Goal: Information Seeking & Learning: Learn about a topic

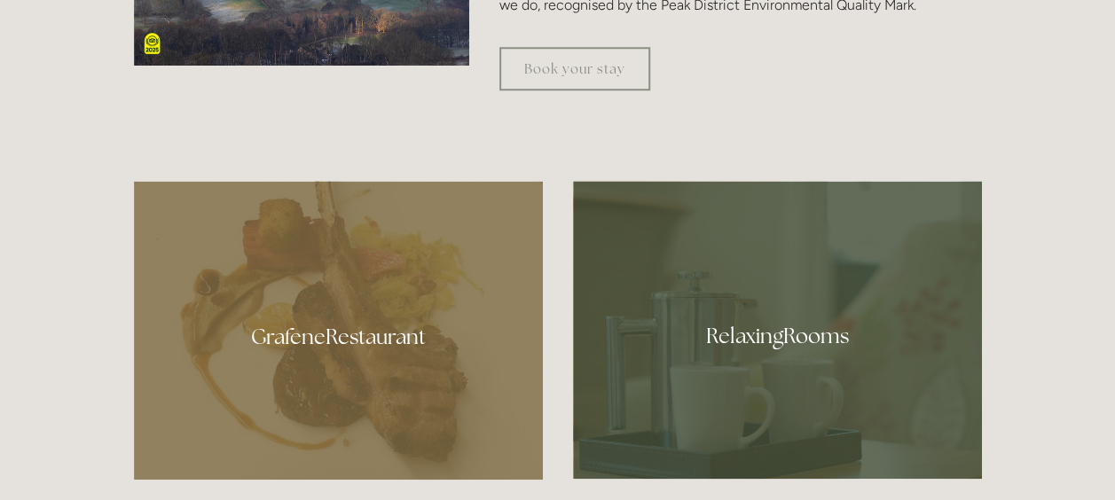
scroll to position [934, 0]
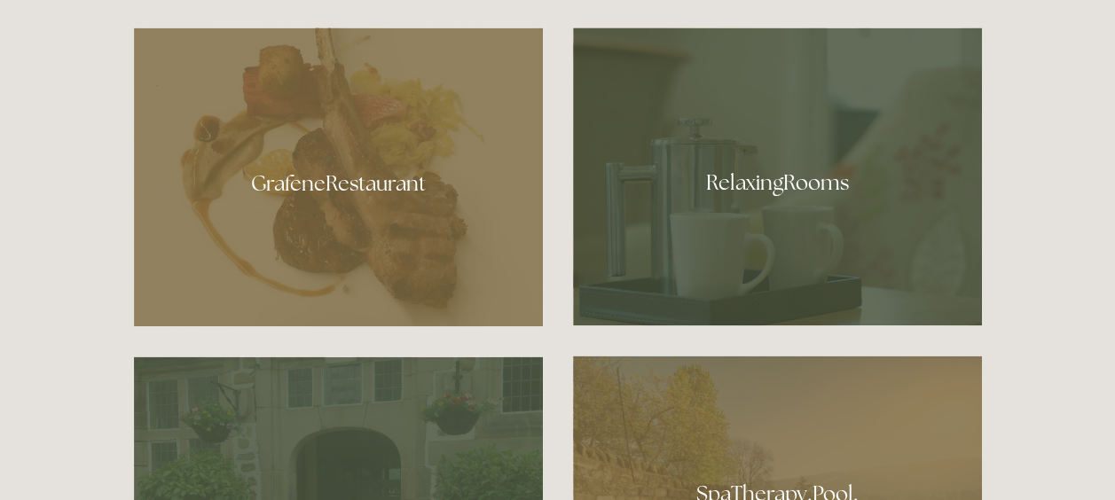
click at [788, 193] on div at bounding box center [777, 176] width 409 height 298
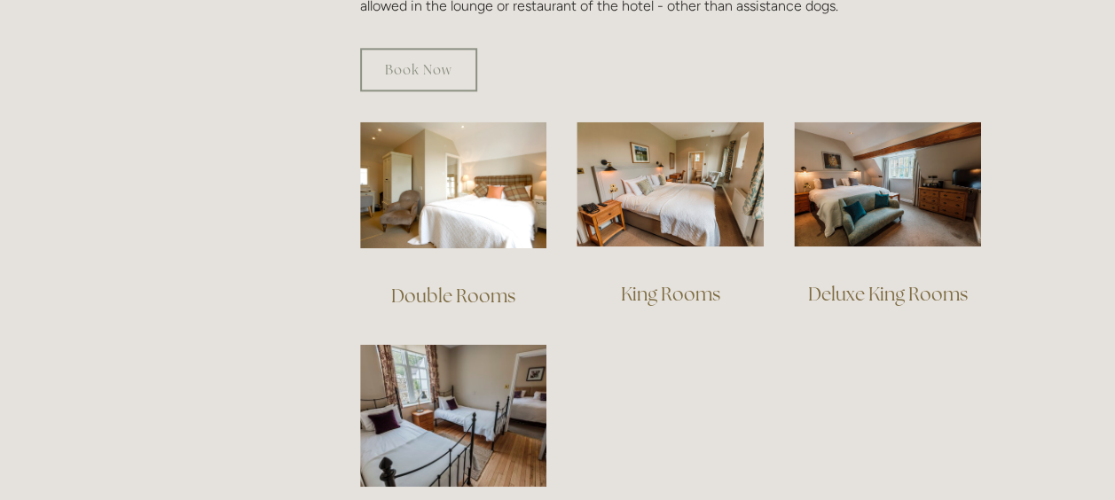
scroll to position [1171, 0]
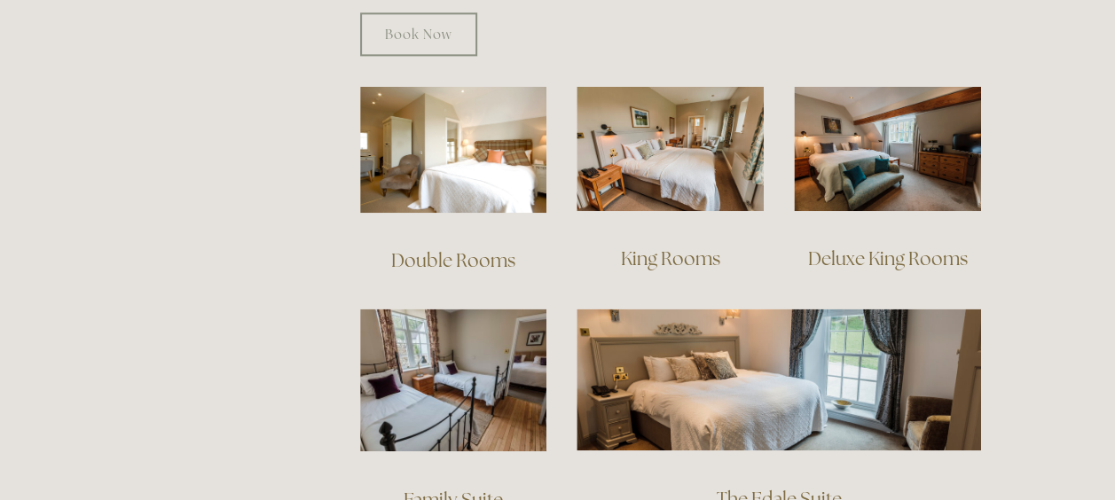
click at [655, 247] on link "King Rooms" at bounding box center [670, 259] width 99 height 24
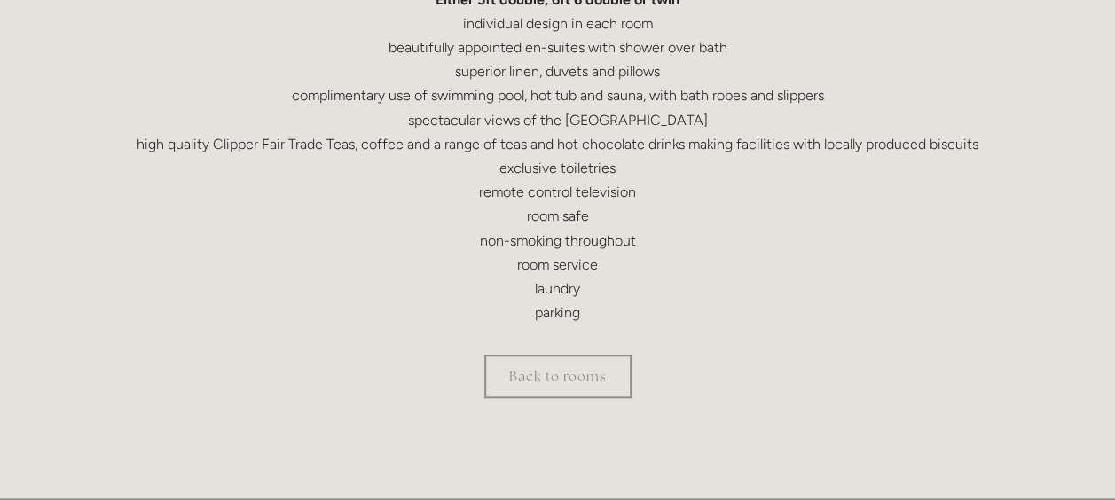
scroll to position [603, 0]
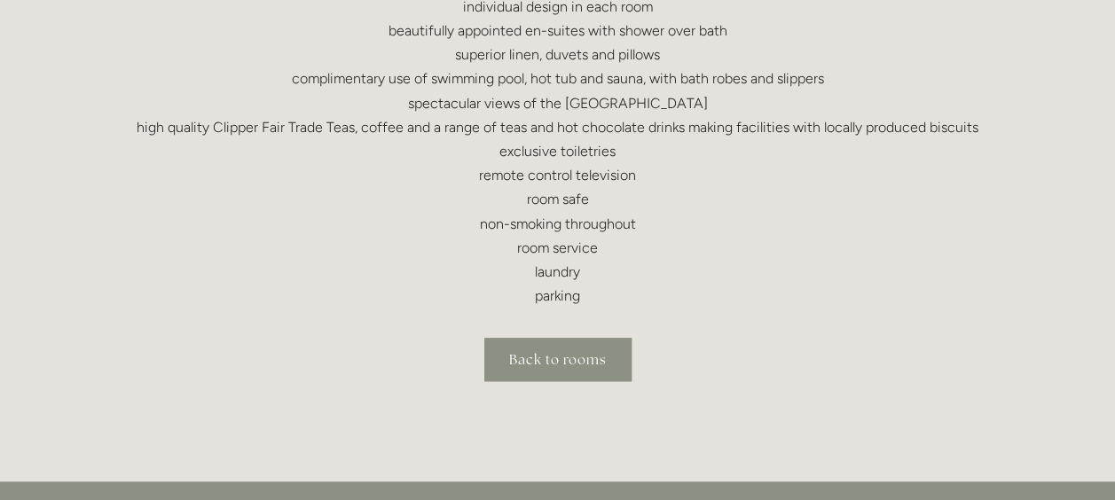
click at [530, 368] on link "Back to rooms" at bounding box center [557, 359] width 147 height 43
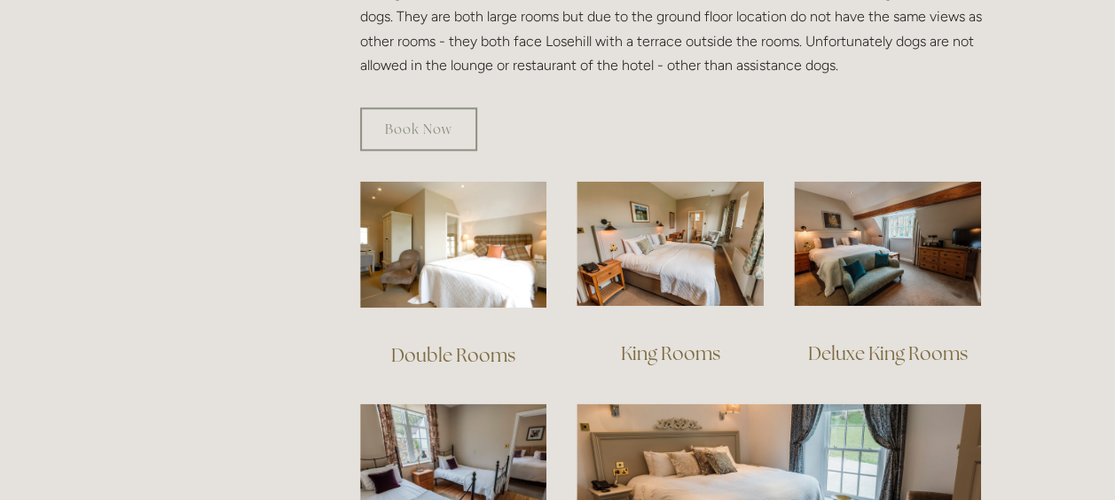
scroll to position [1111, 0]
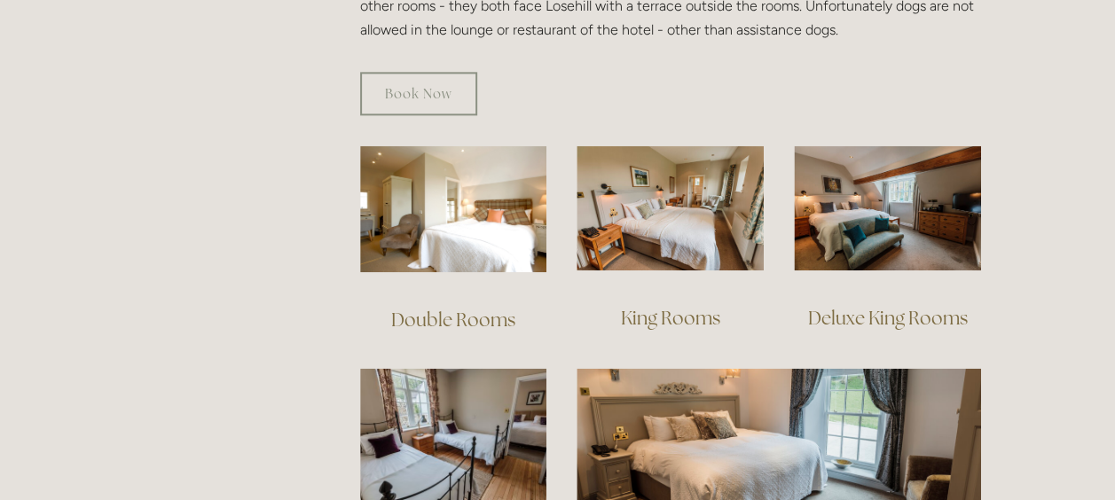
click at [896, 306] on link "Deluxe King Rooms" at bounding box center [888, 318] width 160 height 24
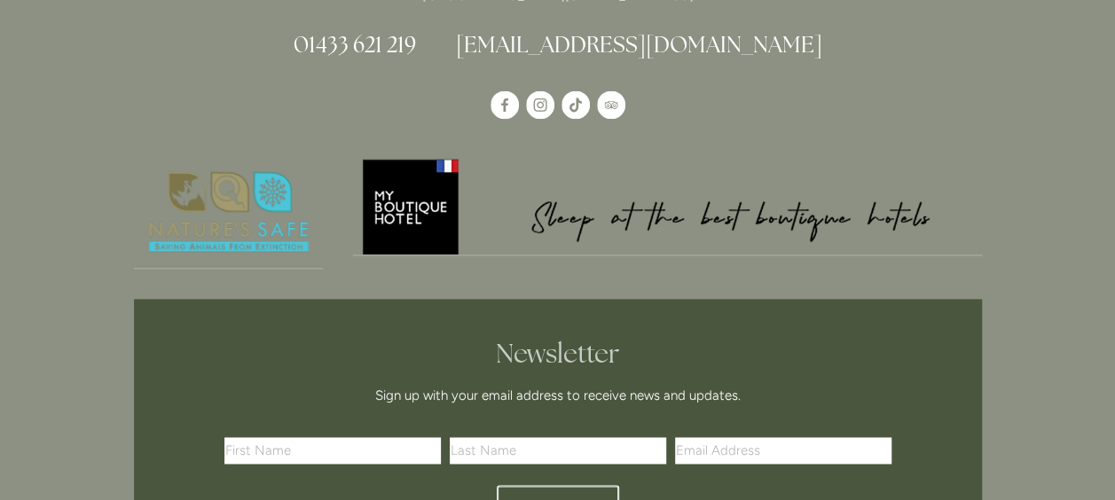
scroll to position [1265, 0]
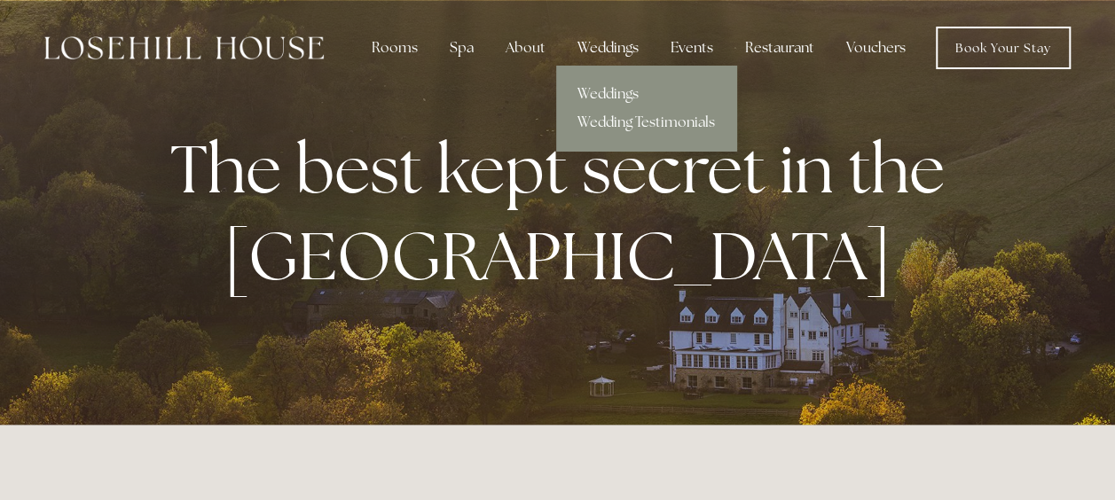
click at [611, 51] on div "Weddings" at bounding box center [608, 47] width 90 height 35
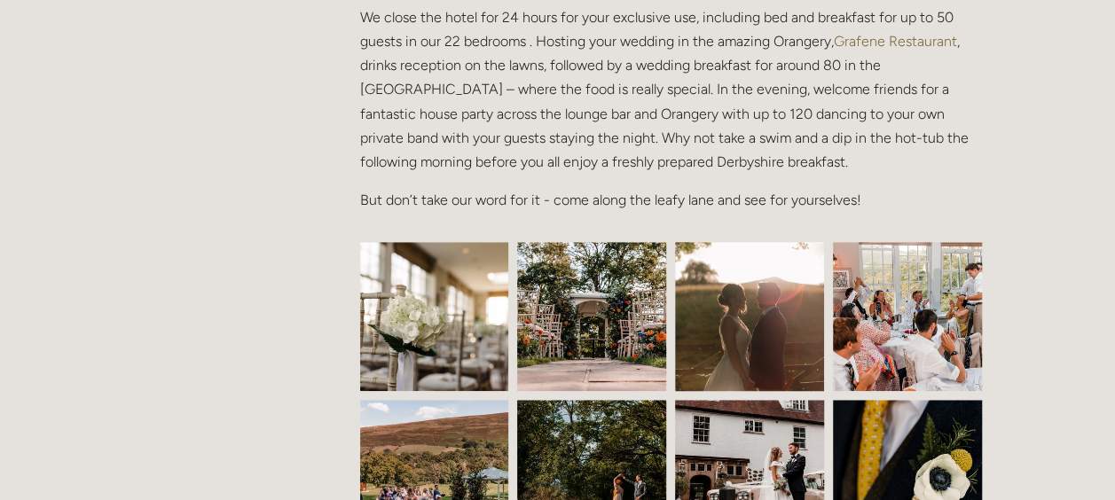
scroll to position [650, 0]
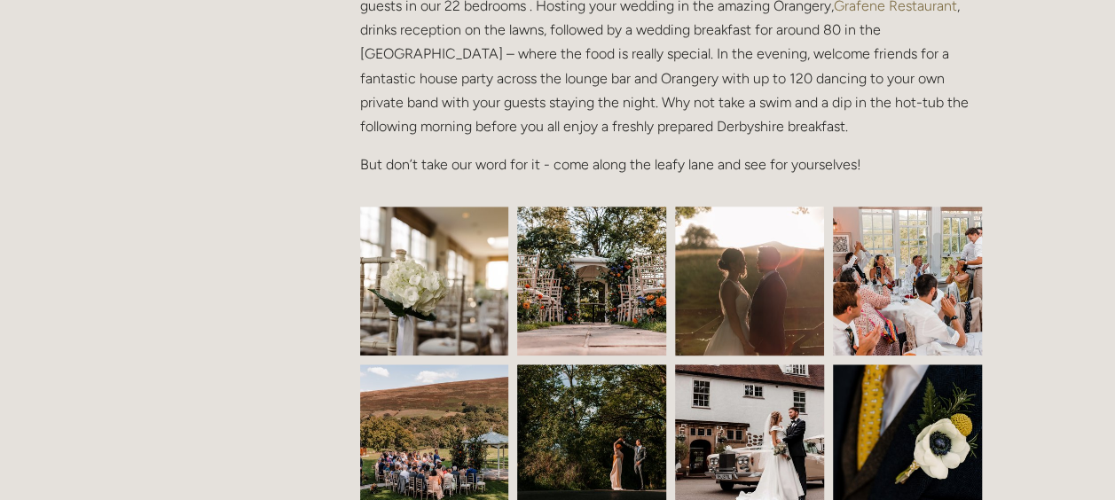
click at [404, 293] on img at bounding box center [435, 281] width 224 height 149
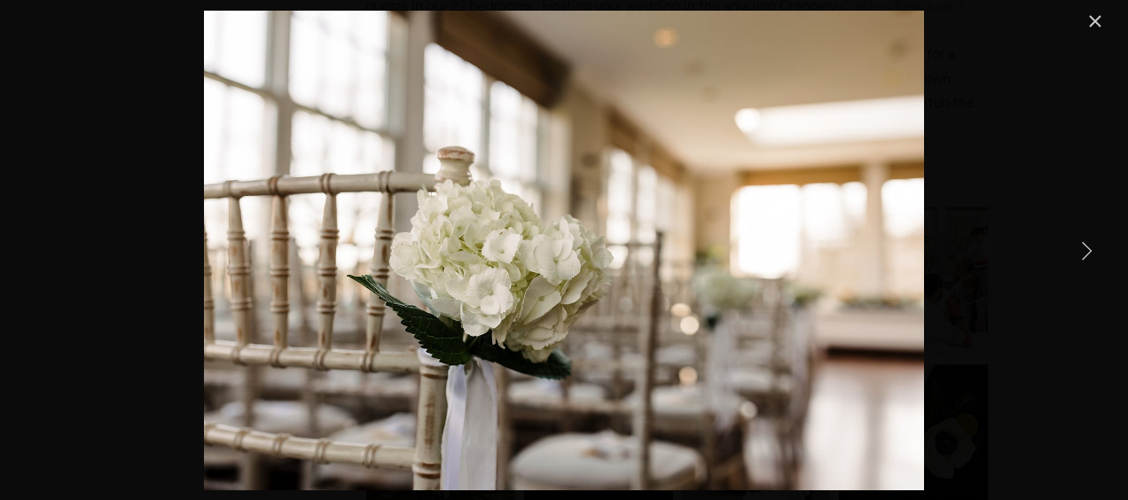
click at [1081, 248] on link "Next Item" at bounding box center [1086, 250] width 39 height 39
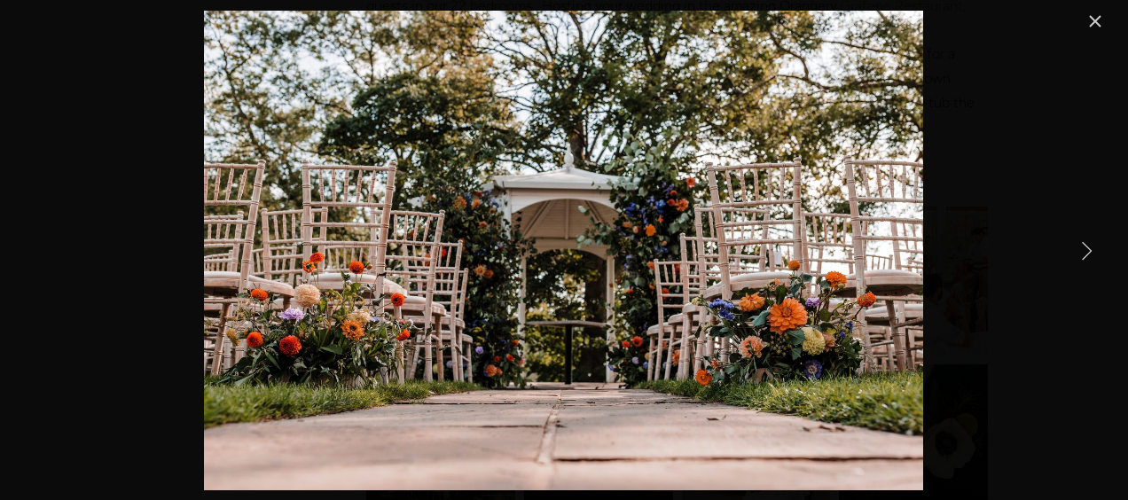
click at [1081, 248] on link "Next Item" at bounding box center [1086, 250] width 39 height 39
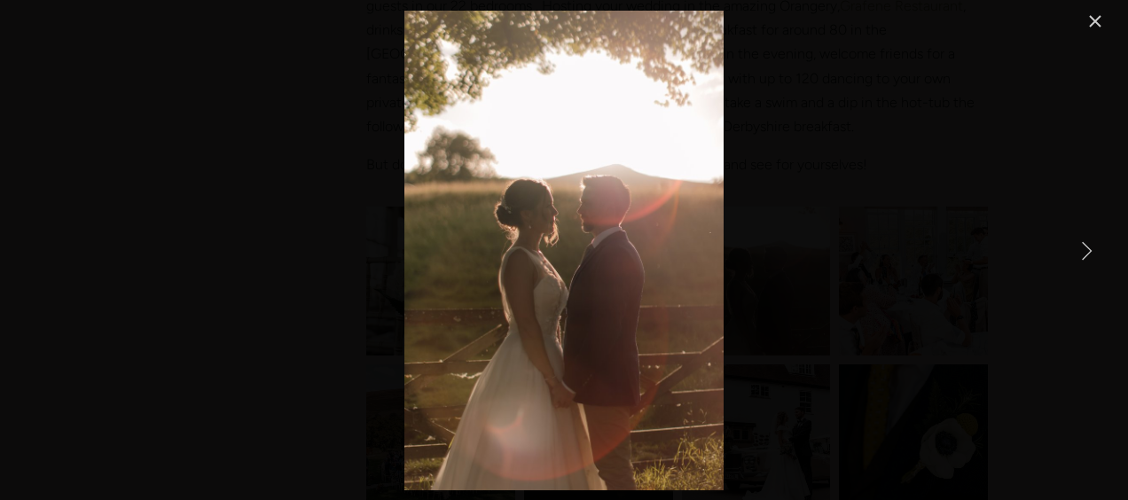
click at [1081, 248] on link "Next Item" at bounding box center [1086, 250] width 39 height 39
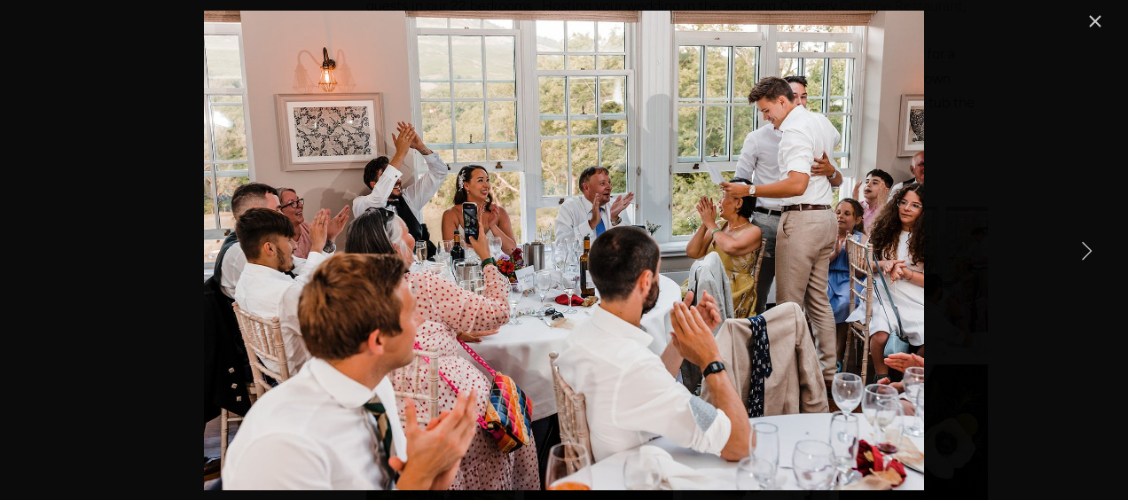
click at [1081, 248] on link "Next Item" at bounding box center [1086, 250] width 39 height 39
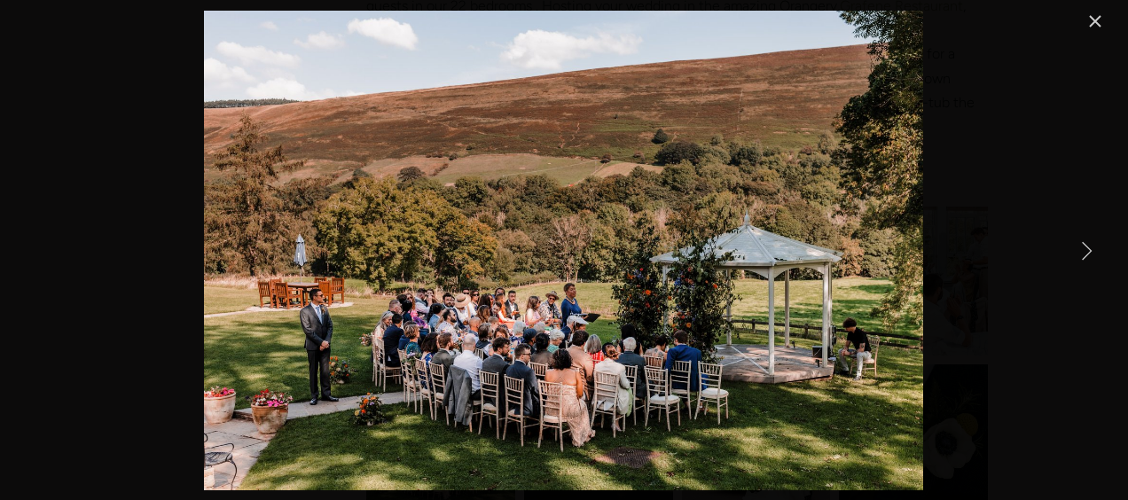
click at [1081, 248] on link "Next Item" at bounding box center [1086, 250] width 39 height 39
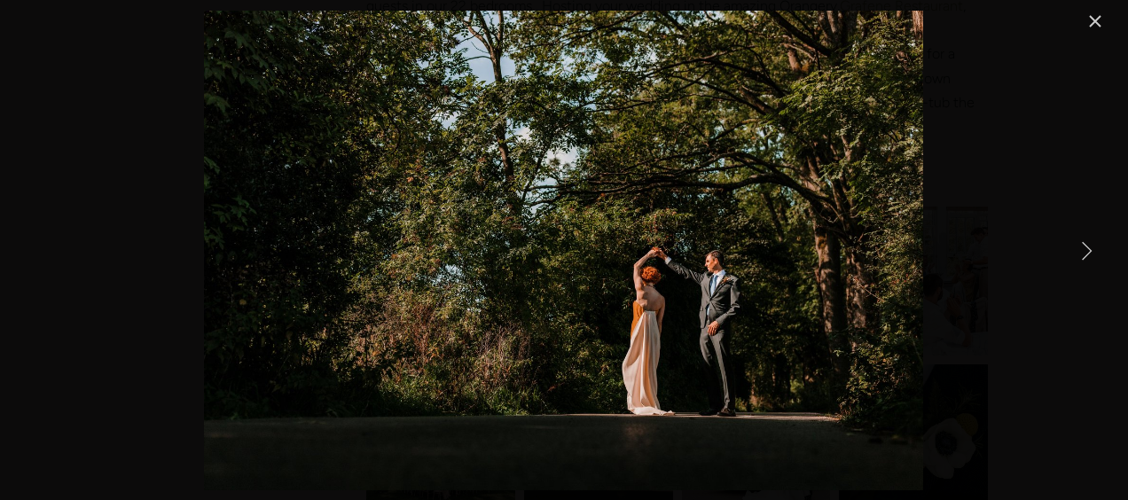
click at [1081, 248] on link "Next Item" at bounding box center [1086, 250] width 39 height 39
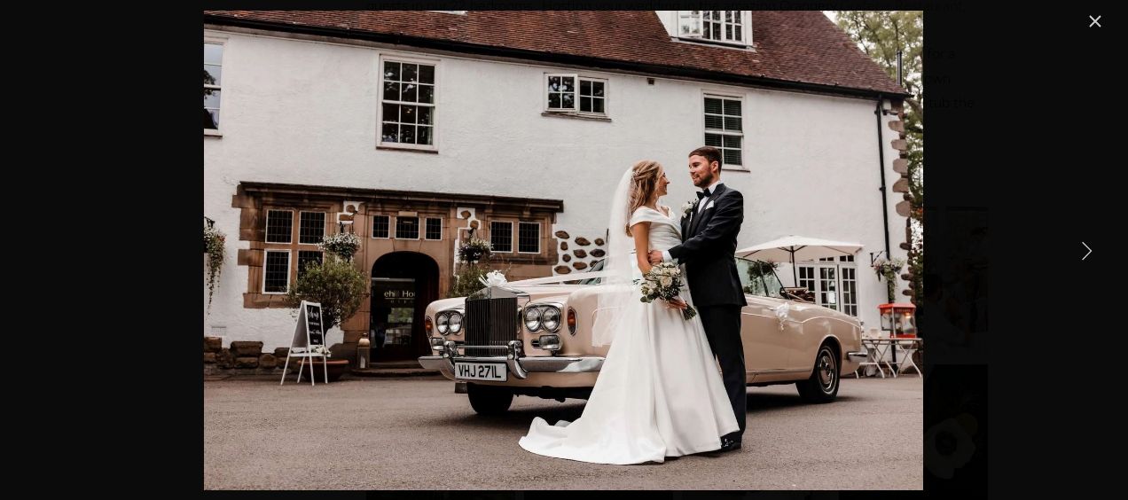
click at [1081, 248] on link "Next Item" at bounding box center [1086, 250] width 39 height 39
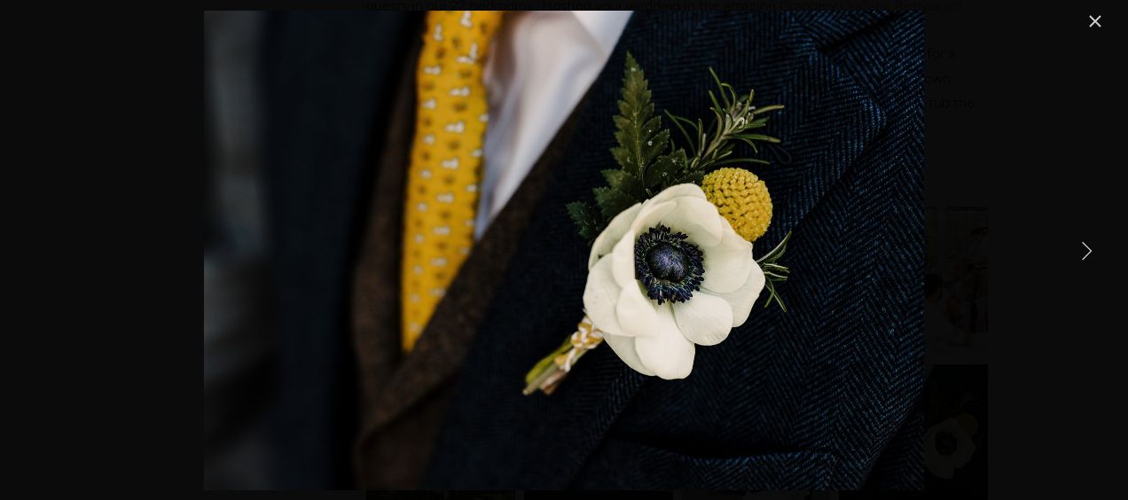
click at [1081, 248] on link "Next Item" at bounding box center [1086, 250] width 39 height 39
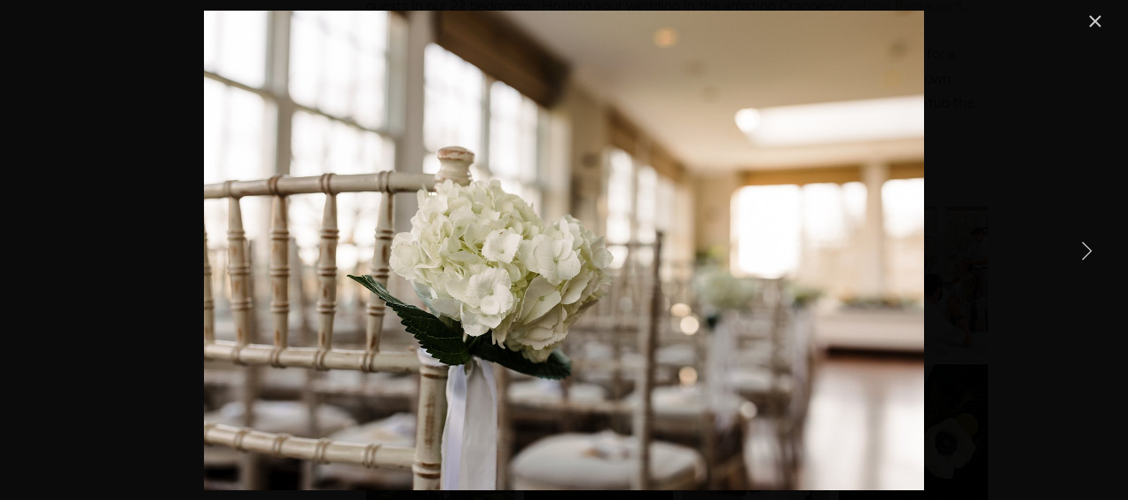
click at [1081, 248] on link "Next Item" at bounding box center [1086, 250] width 39 height 39
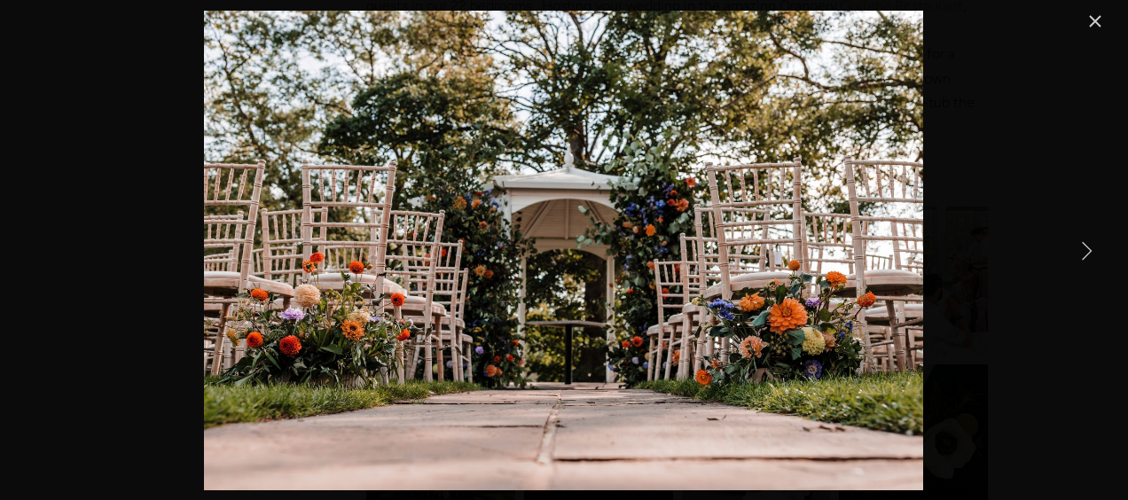
click at [1081, 248] on link "Next Item" at bounding box center [1086, 250] width 39 height 39
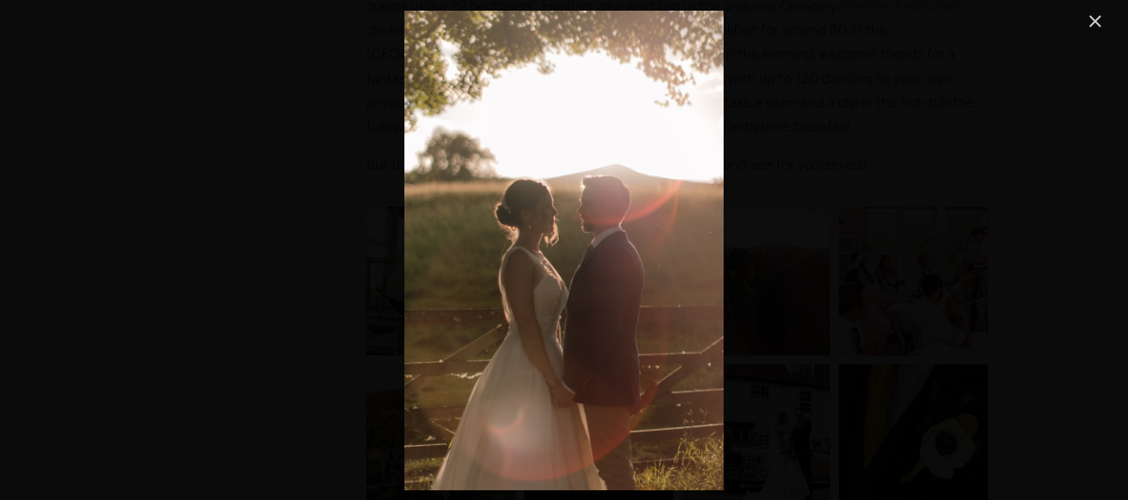
click at [1095, 22] on link "Close" at bounding box center [1095, 21] width 21 height 21
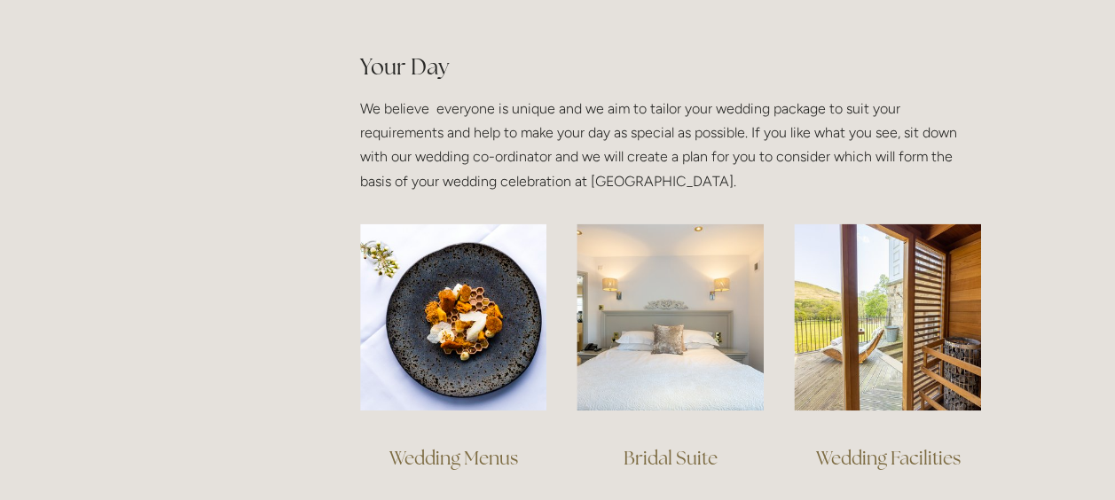
scroll to position [1218, 0]
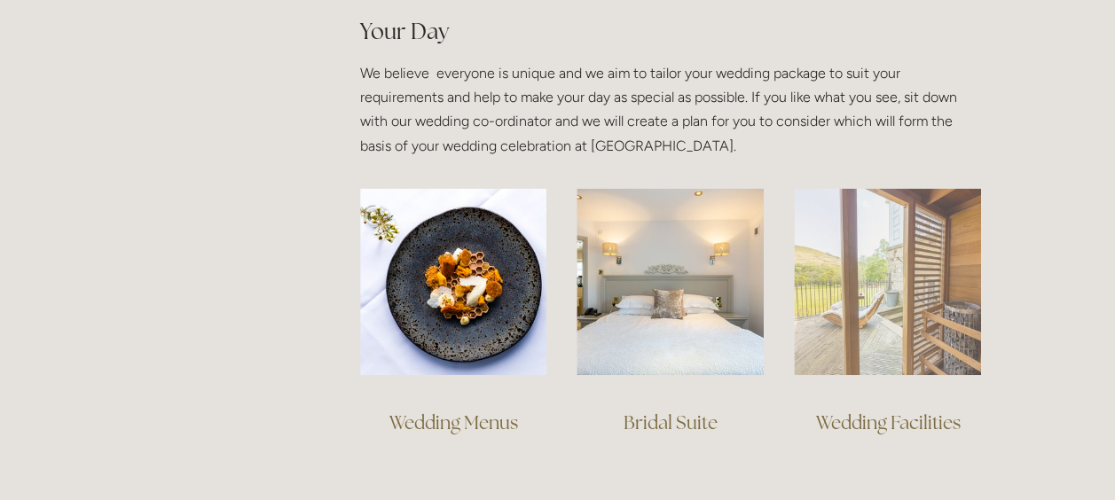
click at [914, 323] on img at bounding box center [887, 281] width 187 height 187
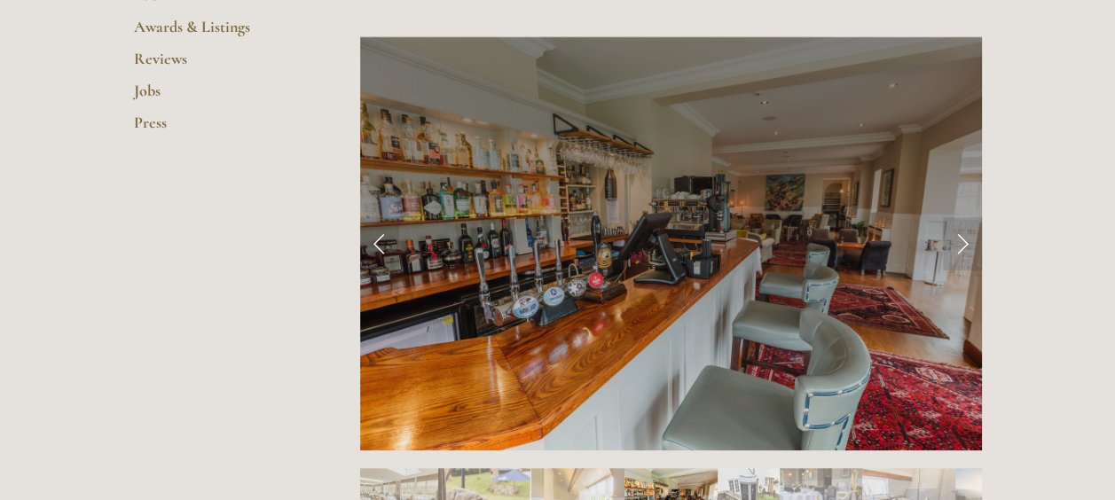
scroll to position [697, 0]
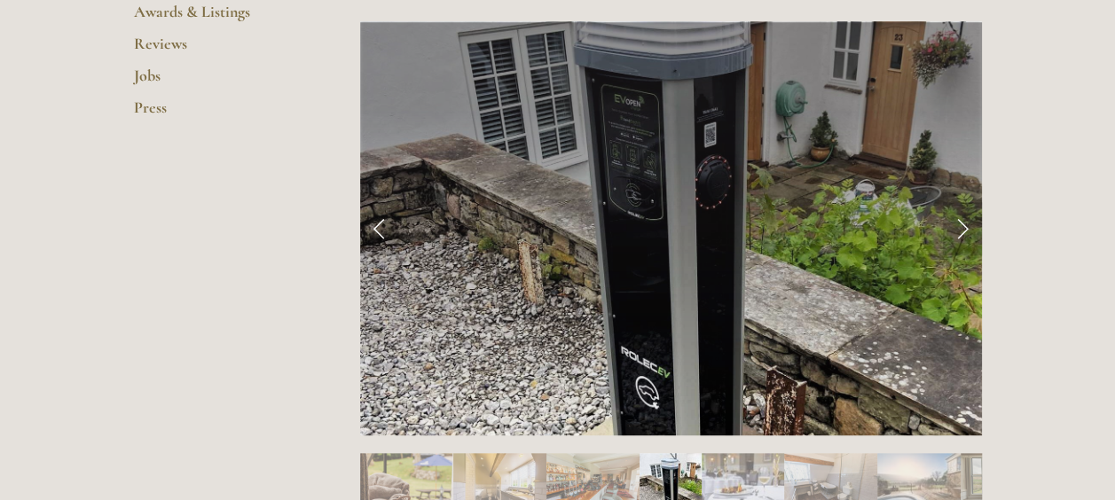
click at [960, 216] on link "Next Slide" at bounding box center [962, 228] width 39 height 53
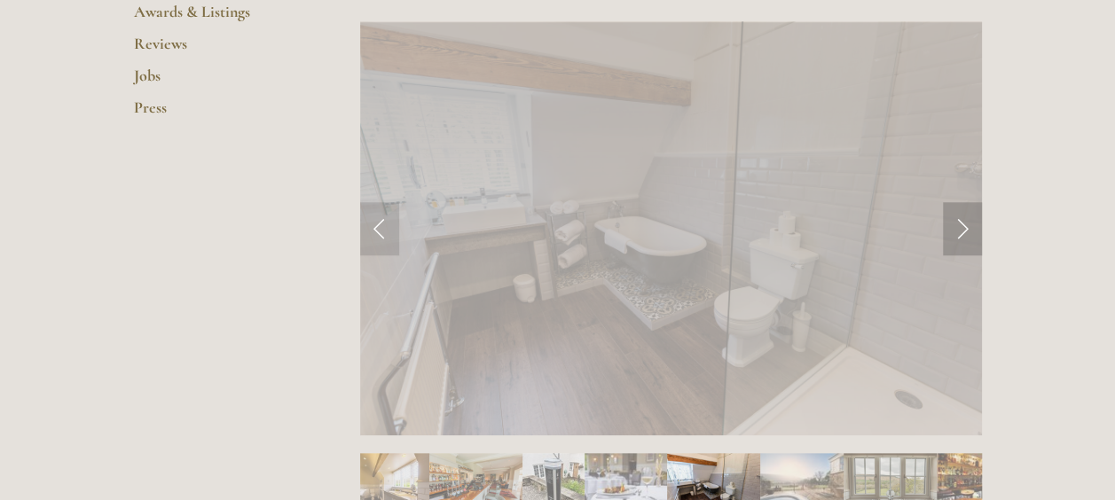
click at [960, 216] on link "Next Slide" at bounding box center [962, 228] width 39 height 53
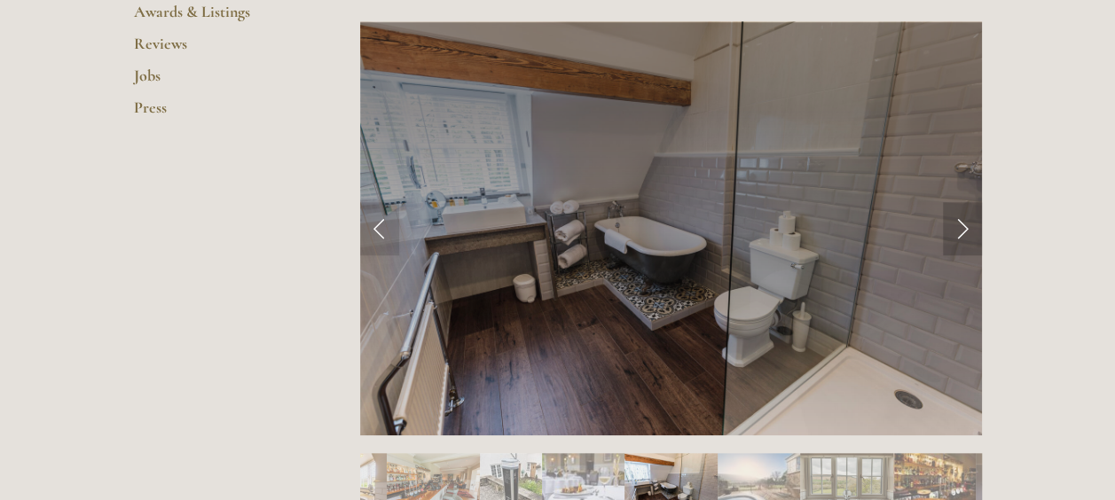
click at [960, 216] on link "Next Slide" at bounding box center [962, 228] width 39 height 53
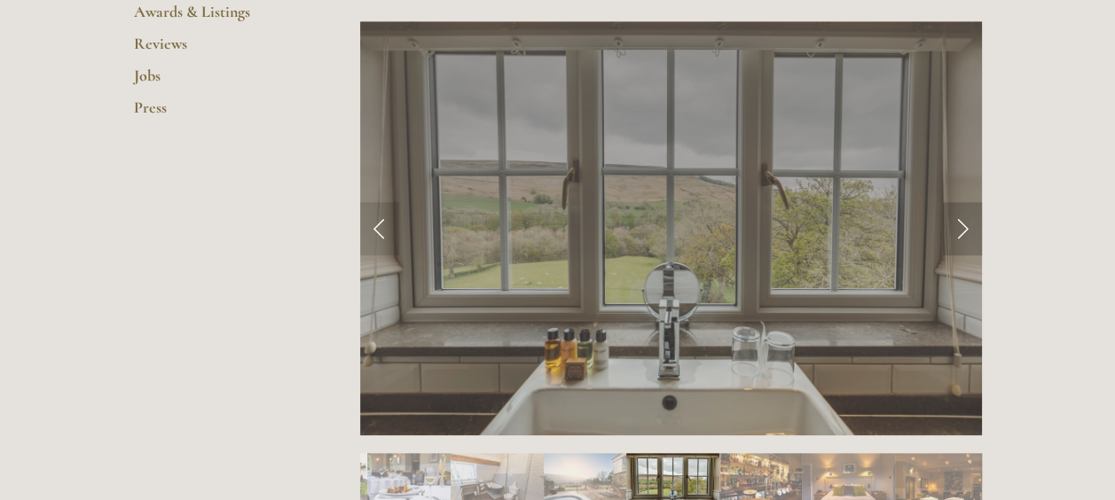
click at [960, 216] on link "Next Slide" at bounding box center [962, 228] width 39 height 53
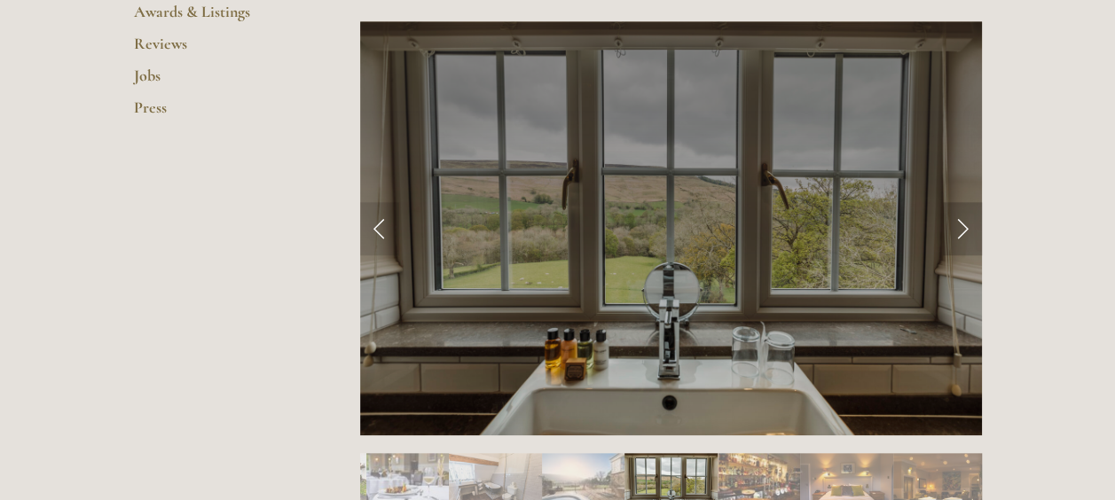
click at [960, 216] on link "Next Slide" at bounding box center [962, 228] width 39 height 53
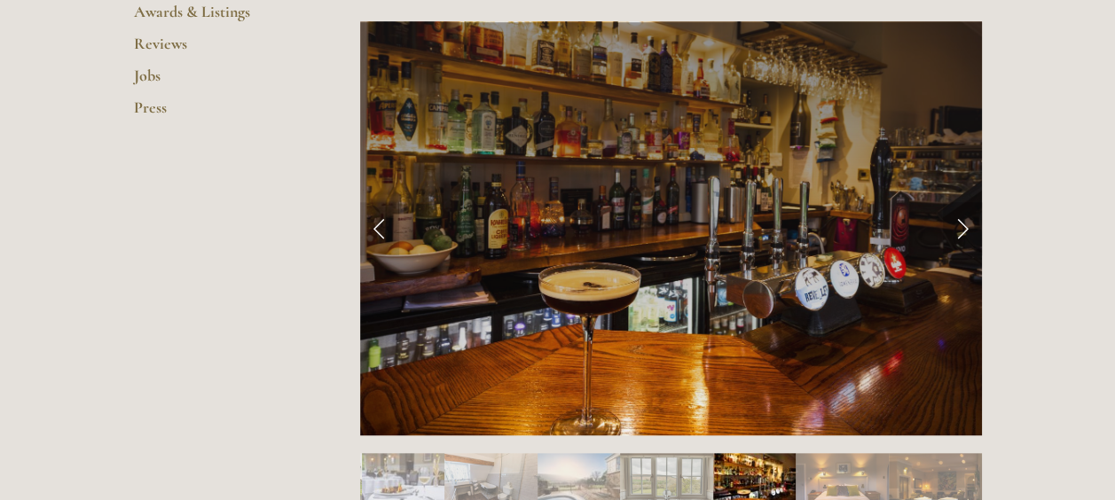
click at [960, 216] on link "Next Slide" at bounding box center [962, 228] width 39 height 53
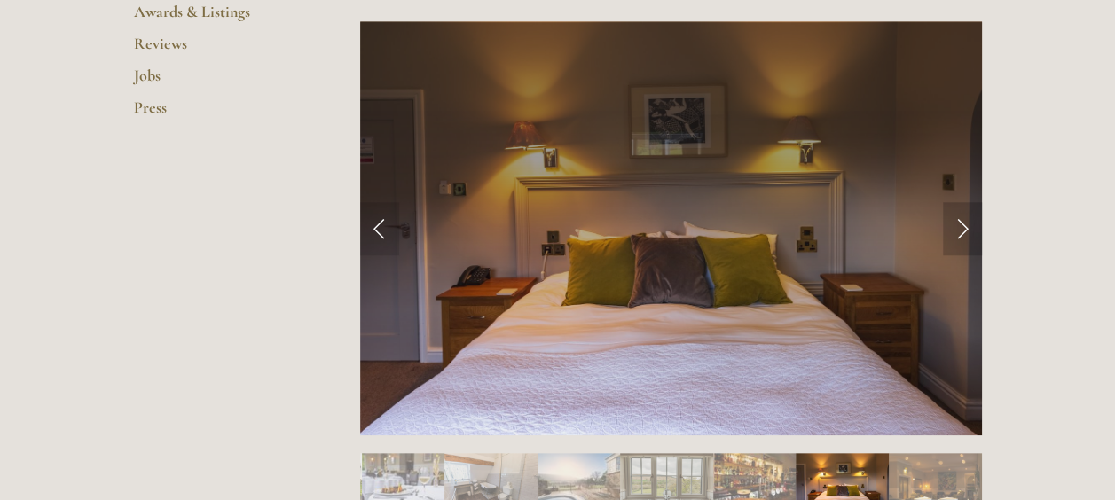
click at [960, 216] on link "Next Slide" at bounding box center [962, 228] width 39 height 53
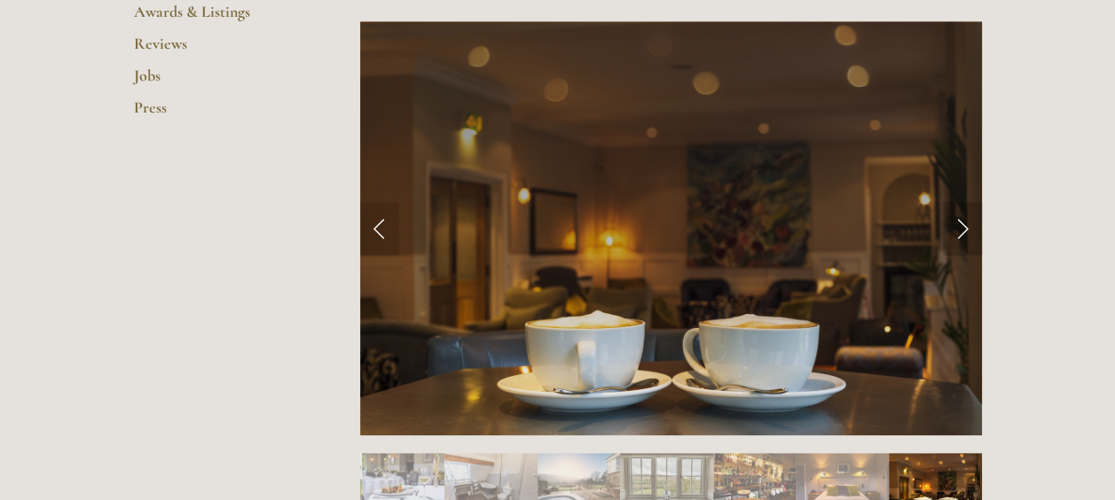
click at [960, 216] on link "Next Slide" at bounding box center [962, 228] width 39 height 53
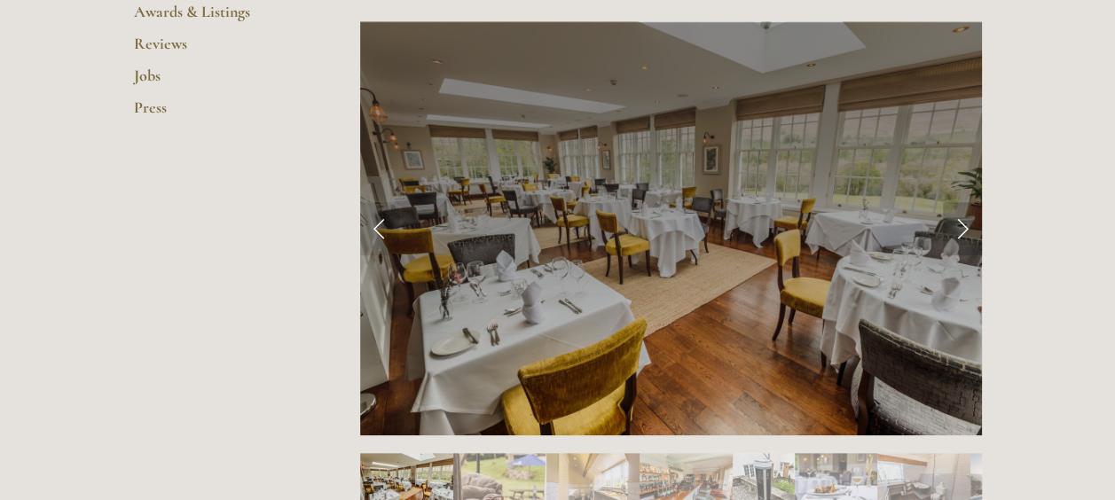
click at [960, 216] on link "Next Slide" at bounding box center [962, 228] width 39 height 53
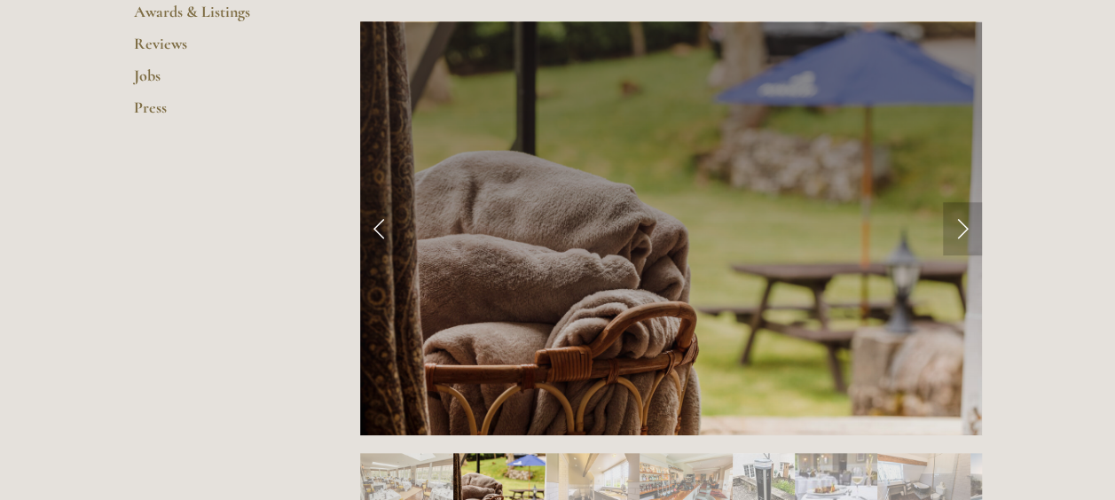
click at [960, 216] on link "Next Slide" at bounding box center [962, 228] width 39 height 53
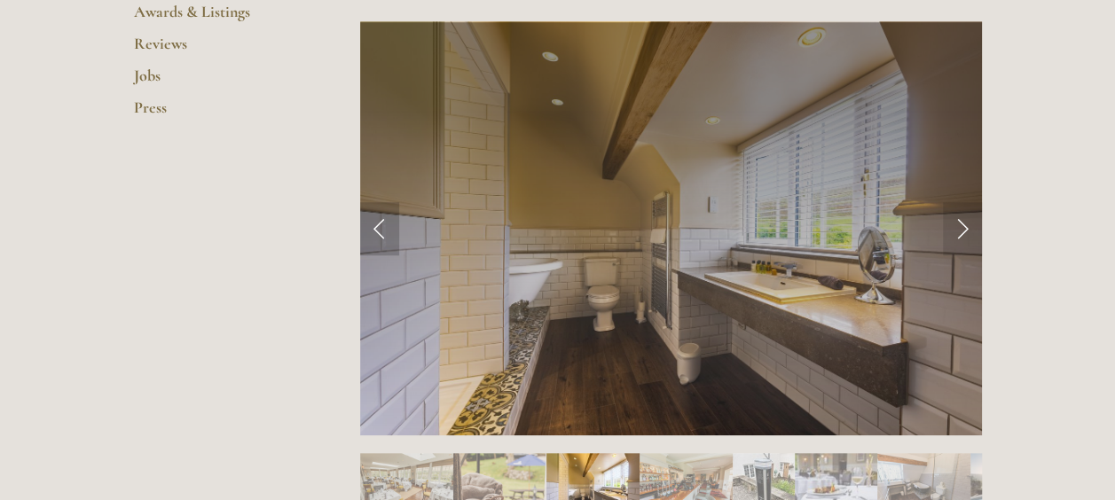
click at [376, 233] on link "Previous Slide" at bounding box center [379, 228] width 39 height 53
click at [957, 243] on link "Next Slide" at bounding box center [962, 228] width 39 height 53
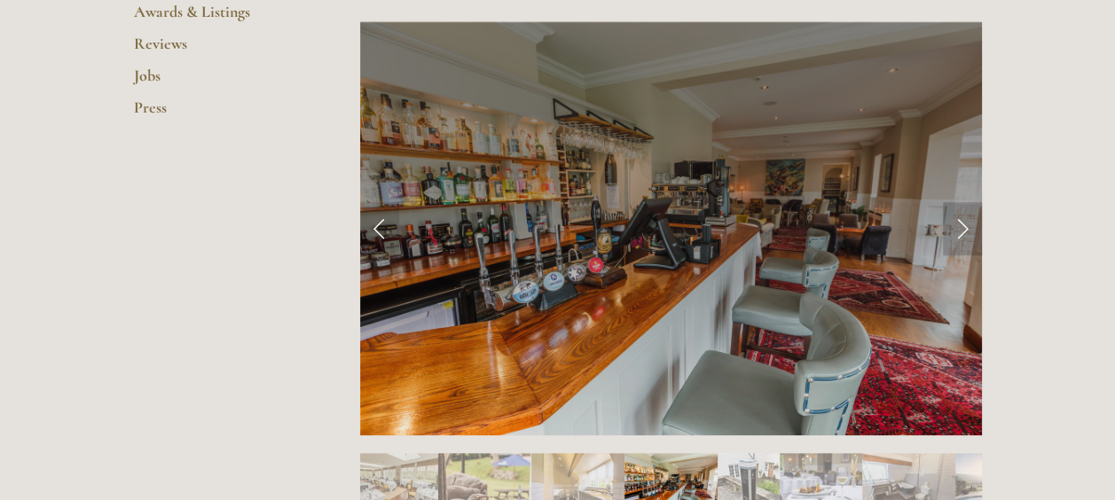
click at [957, 243] on link "Next Slide" at bounding box center [962, 228] width 39 height 53
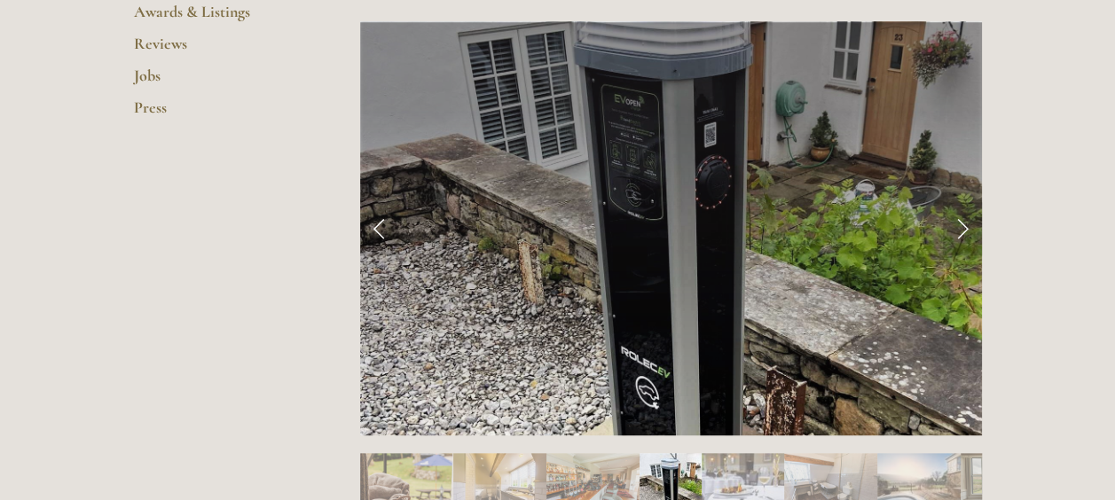
click at [957, 243] on link "Next Slide" at bounding box center [962, 228] width 39 height 53
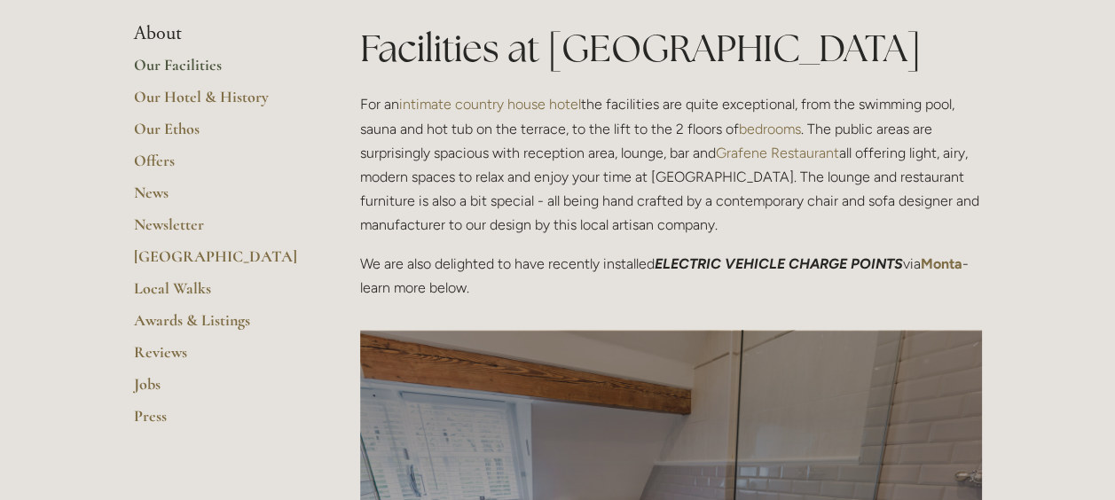
scroll to position [378, 0]
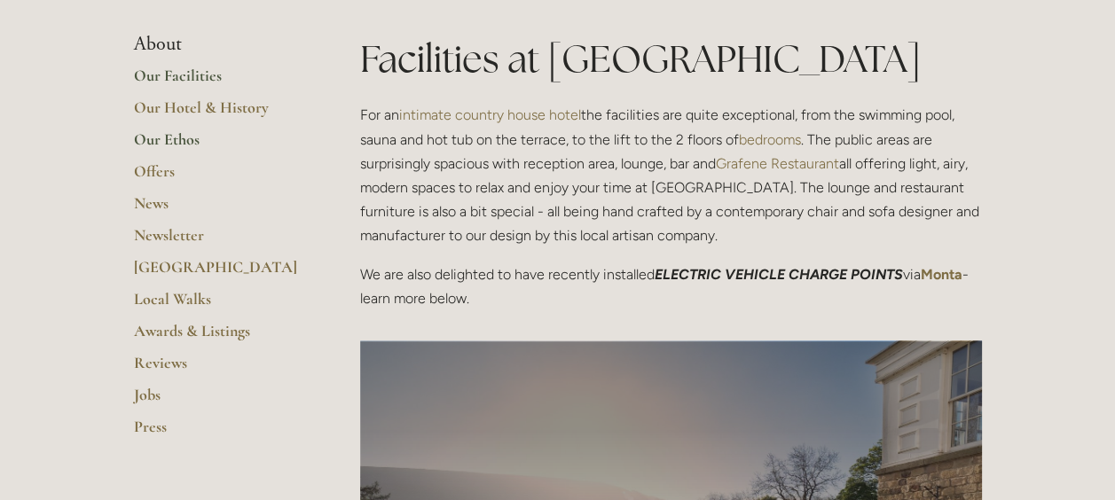
click at [176, 135] on link "Our Ethos" at bounding box center [218, 145] width 169 height 32
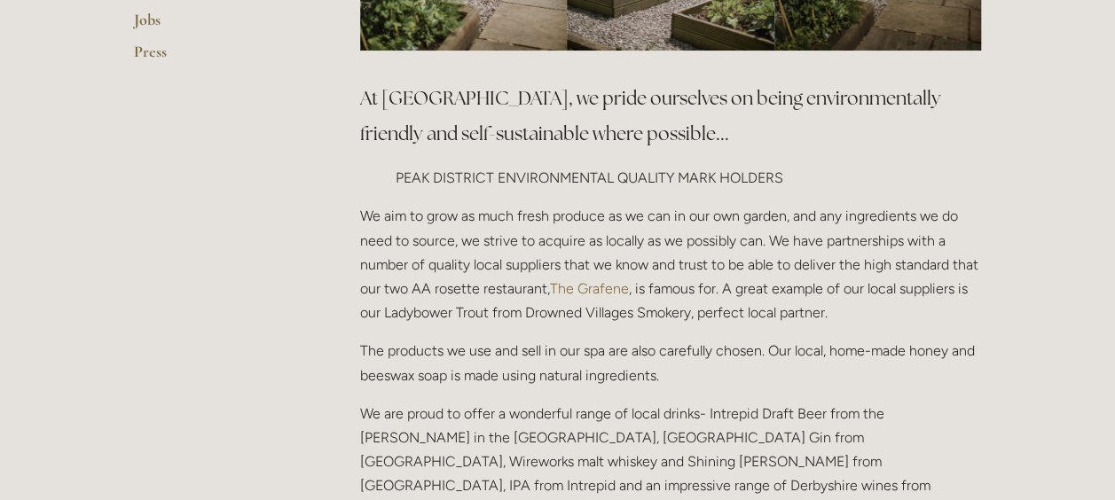
scroll to position [479, 0]
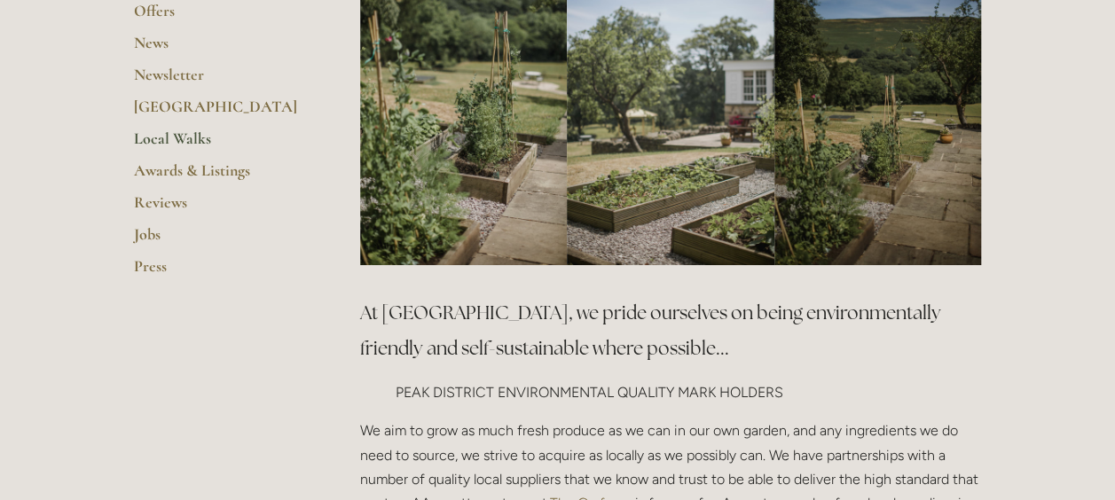
click at [177, 135] on link "Local Walks" at bounding box center [218, 145] width 169 height 32
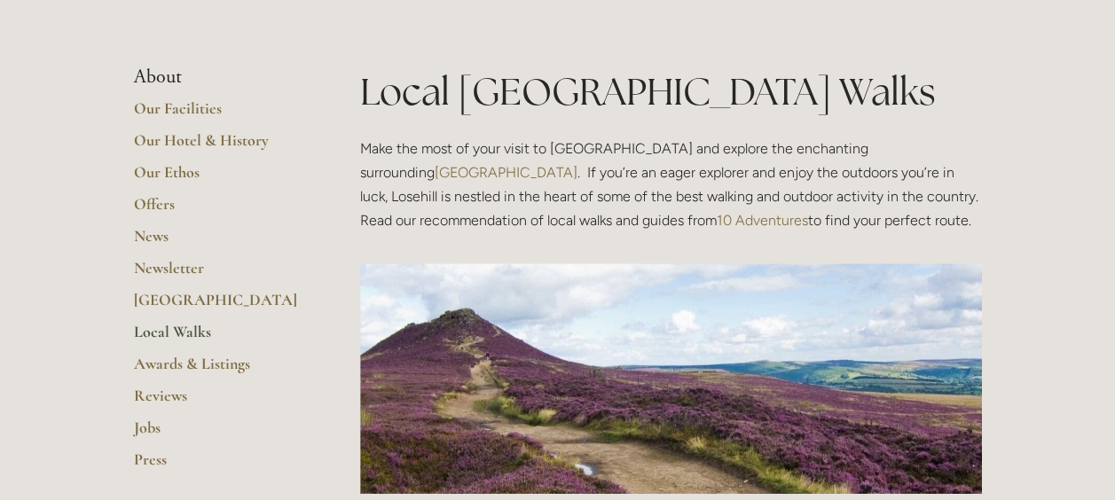
scroll to position [305, 0]
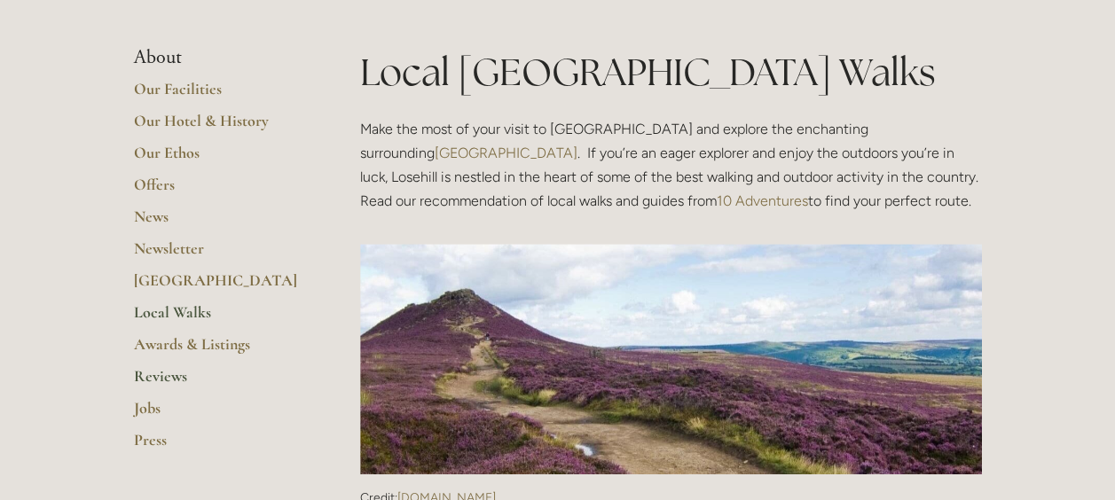
click at [154, 375] on link "Reviews" at bounding box center [218, 382] width 169 height 32
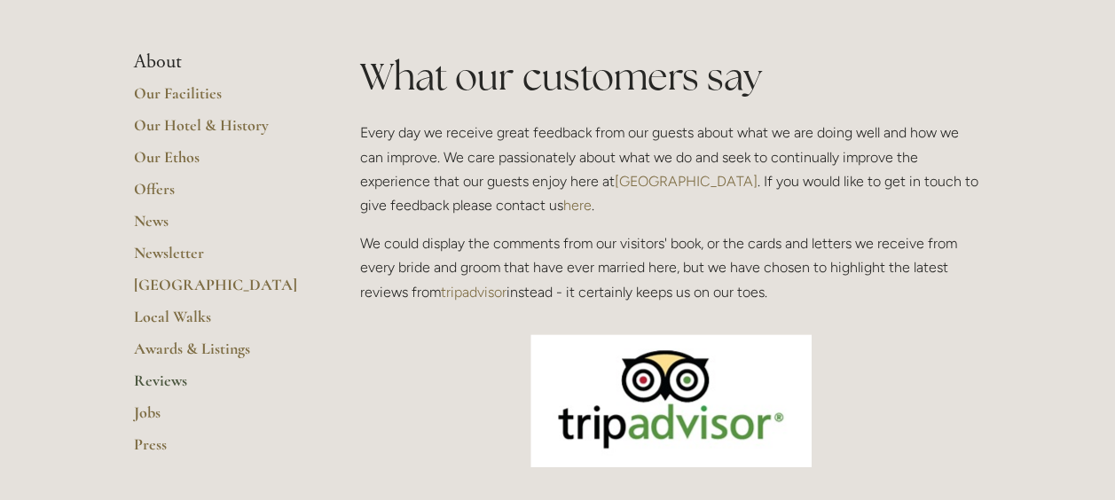
scroll to position [355, 0]
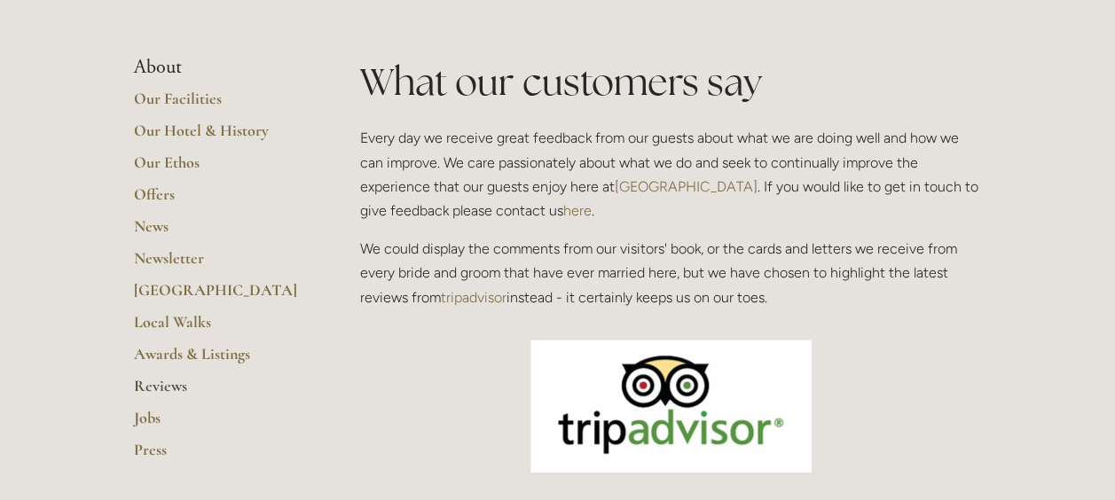
click at [714, 357] on img at bounding box center [670, 406] width 281 height 133
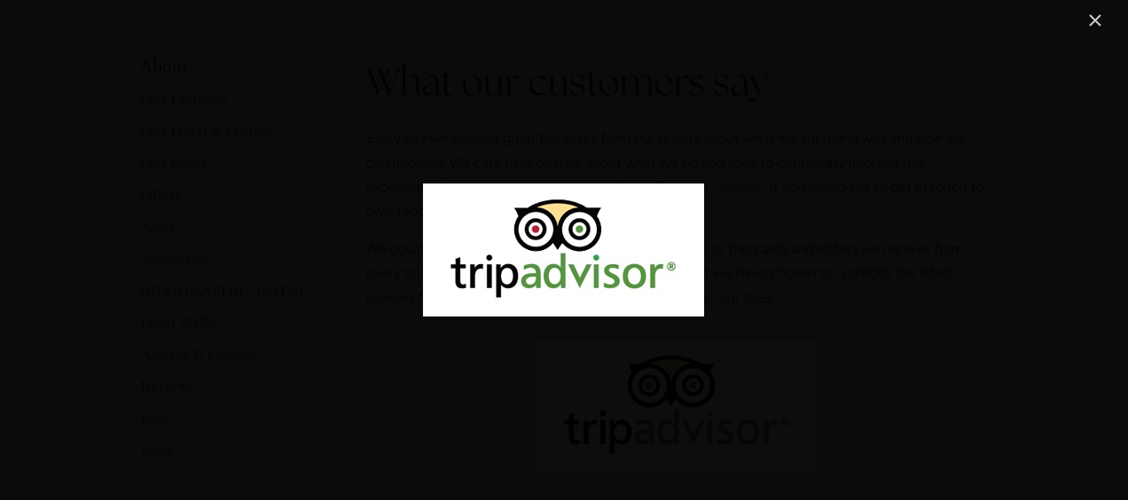
click at [1091, 20] on link "Close" at bounding box center [1095, 20] width 21 height 21
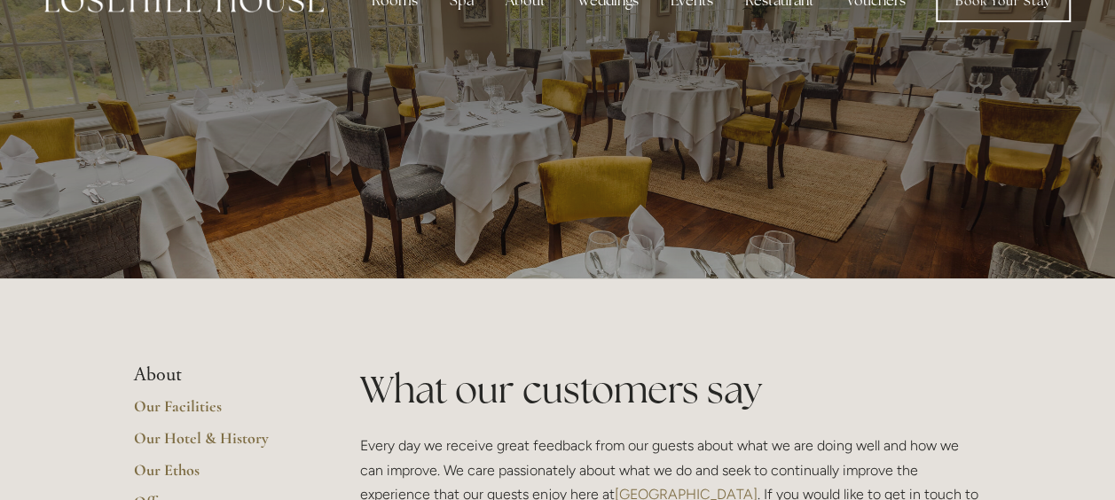
scroll to position [0, 0]
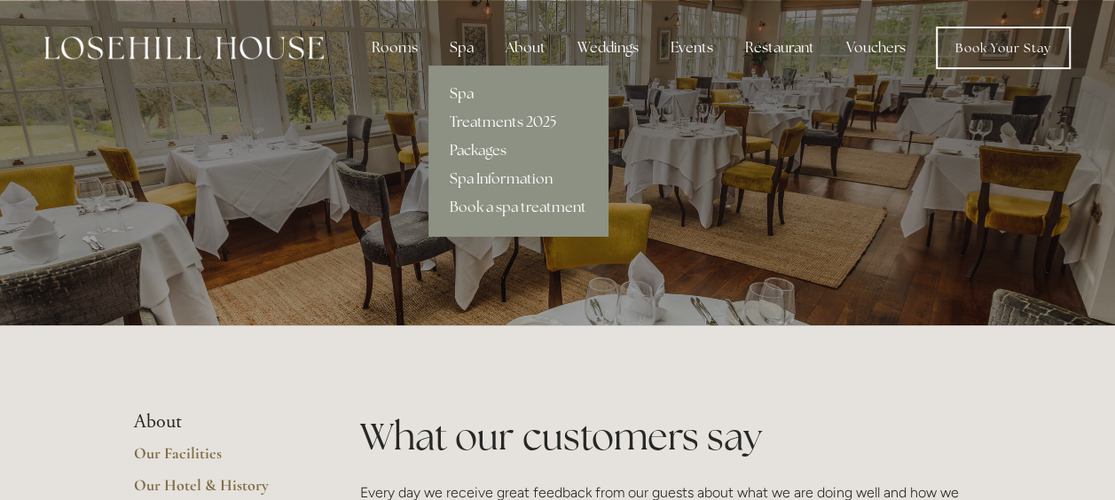
click at [470, 54] on div "Spa" at bounding box center [462, 47] width 52 height 35
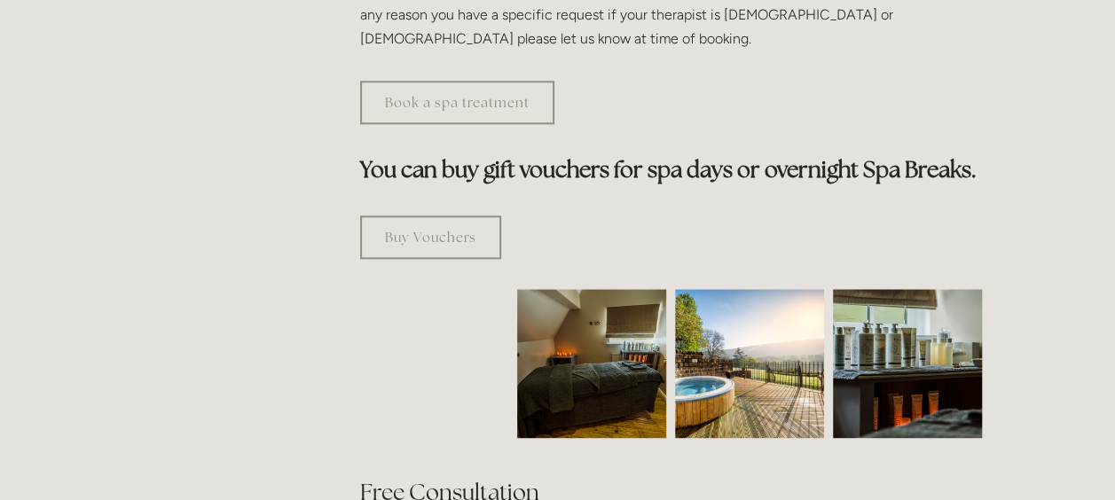
scroll to position [946, 0]
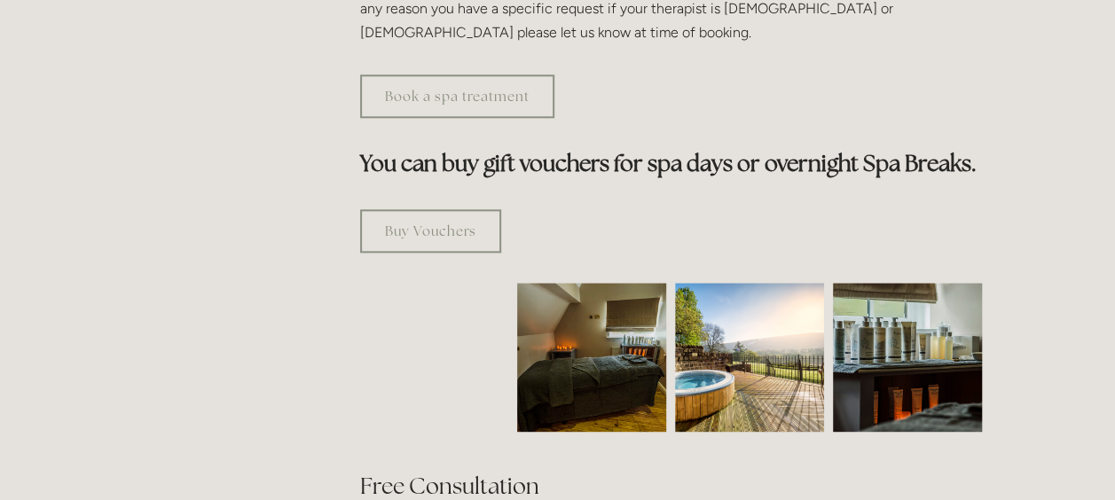
click at [610, 294] on img at bounding box center [592, 357] width 224 height 149
click at [745, 304] on img at bounding box center [749, 357] width 149 height 149
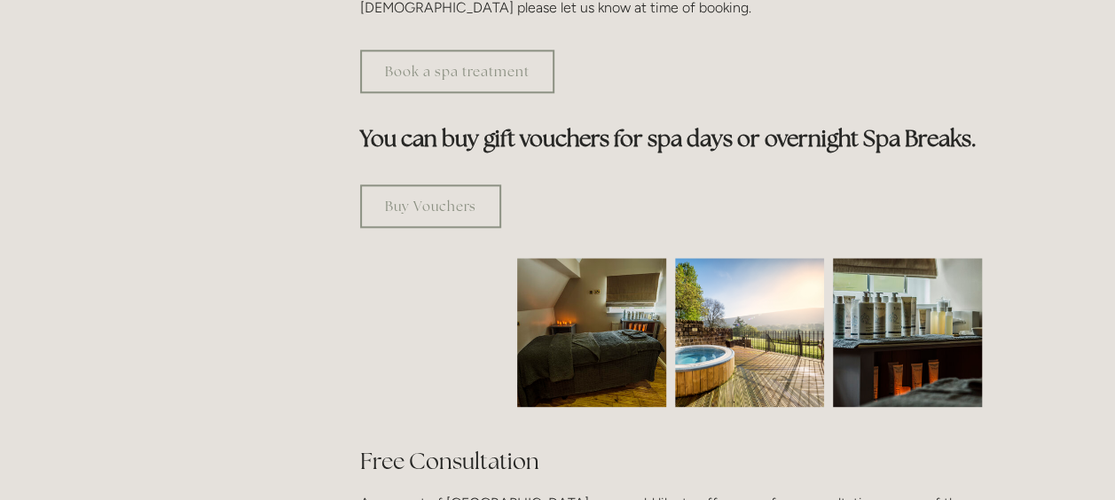
drag, startPoint x: 1114, startPoint y: 482, endPoint x: 1121, endPoint y: 488, distance: 9.4
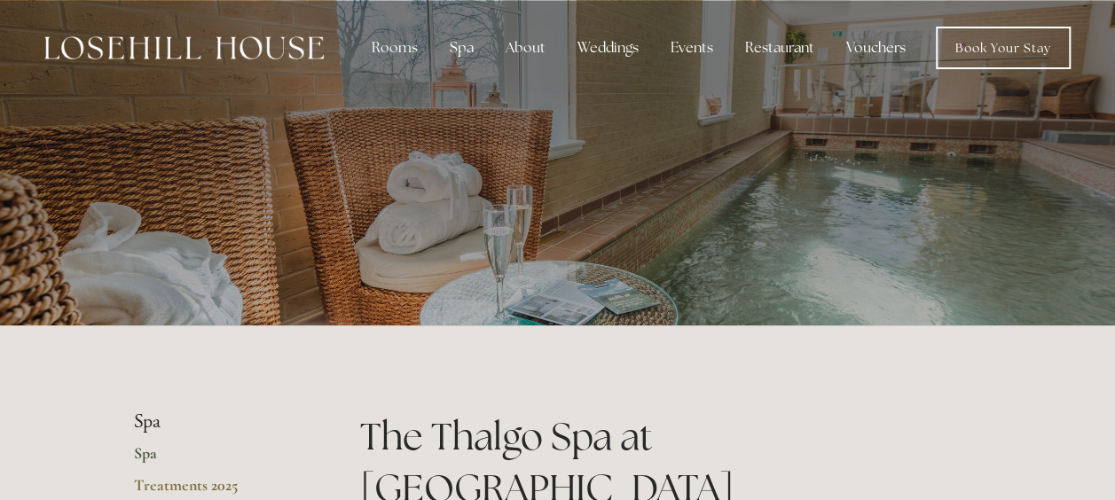
scroll to position [0, 0]
